Goal: Transaction & Acquisition: Download file/media

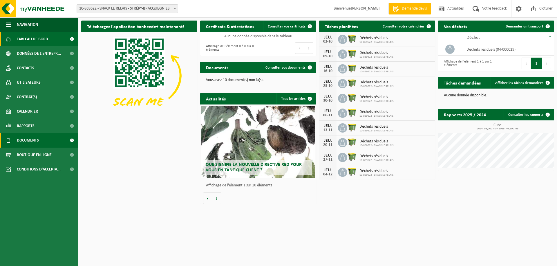
click at [29, 137] on span "Documents" at bounding box center [28, 140] width 22 height 14
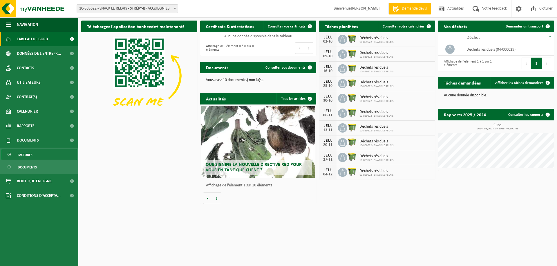
click at [23, 158] on span "Factures" at bounding box center [25, 155] width 15 height 11
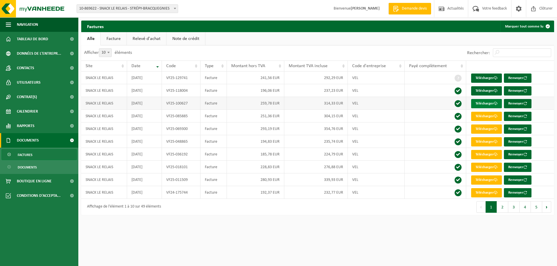
click at [486, 104] on link "Télécharger" at bounding box center [486, 103] width 31 height 9
drag, startPoint x: 367, startPoint y: 222, endPoint x: 370, endPoint y: 221, distance: 3.4
click at [367, 222] on html "Site: 10-869622 - SNACK LE RELAIS - STRÉPY-BRACQUEGNIES 10-869622 - SNACK LE RE…" at bounding box center [278, 133] width 557 height 266
click at [487, 91] on link "Télécharger" at bounding box center [486, 90] width 31 height 9
click at [488, 76] on link "Télécharger" at bounding box center [486, 78] width 31 height 9
